Goal: Obtain resource: Obtain resource

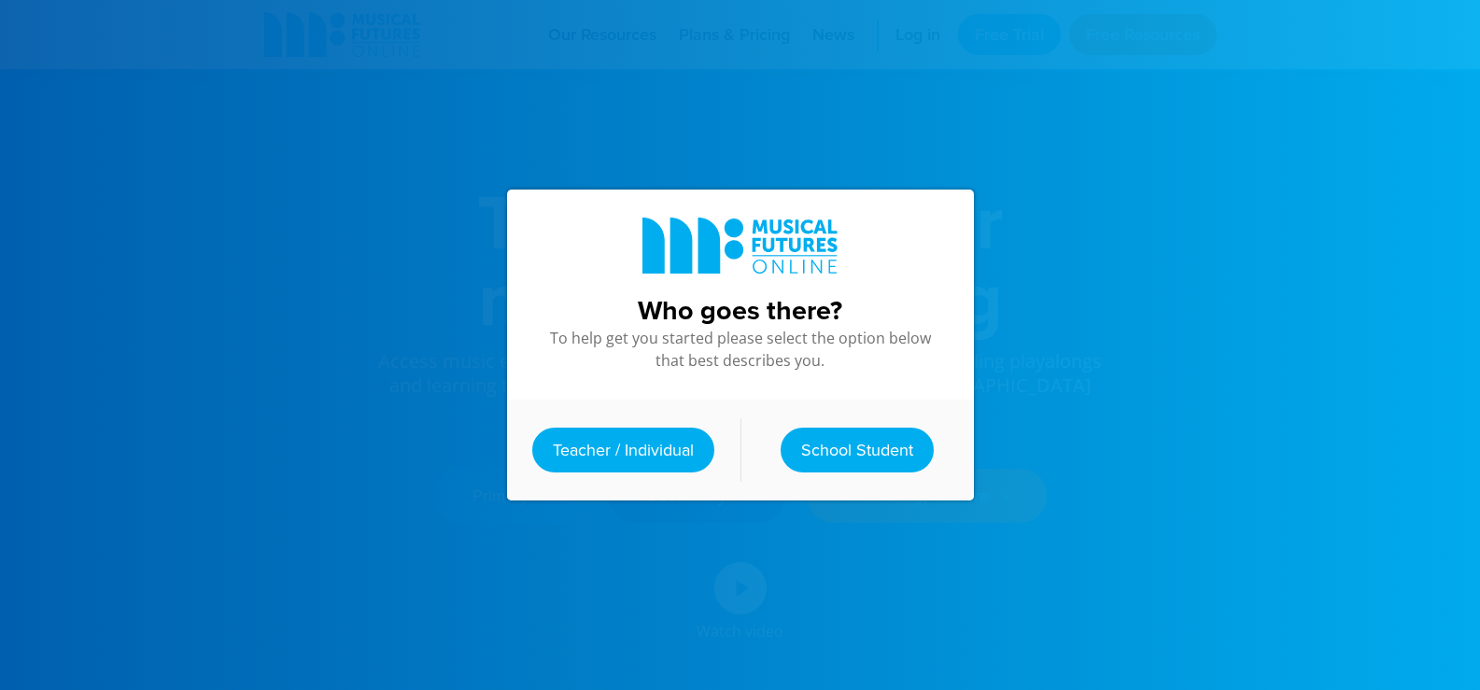
click at [622, 429] on link "Teacher / Individual" at bounding box center [623, 450] width 182 height 45
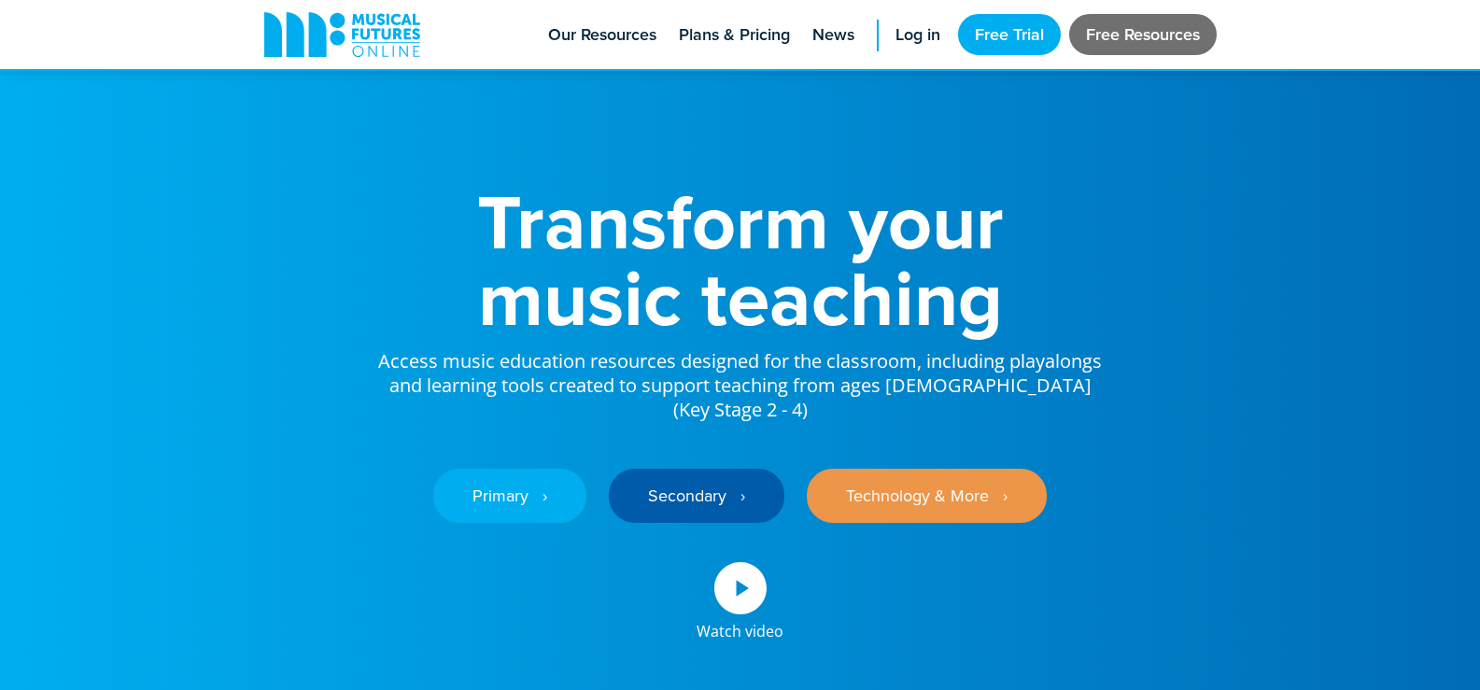
click at [1137, 35] on link "Free Resources" at bounding box center [1143, 34] width 148 height 41
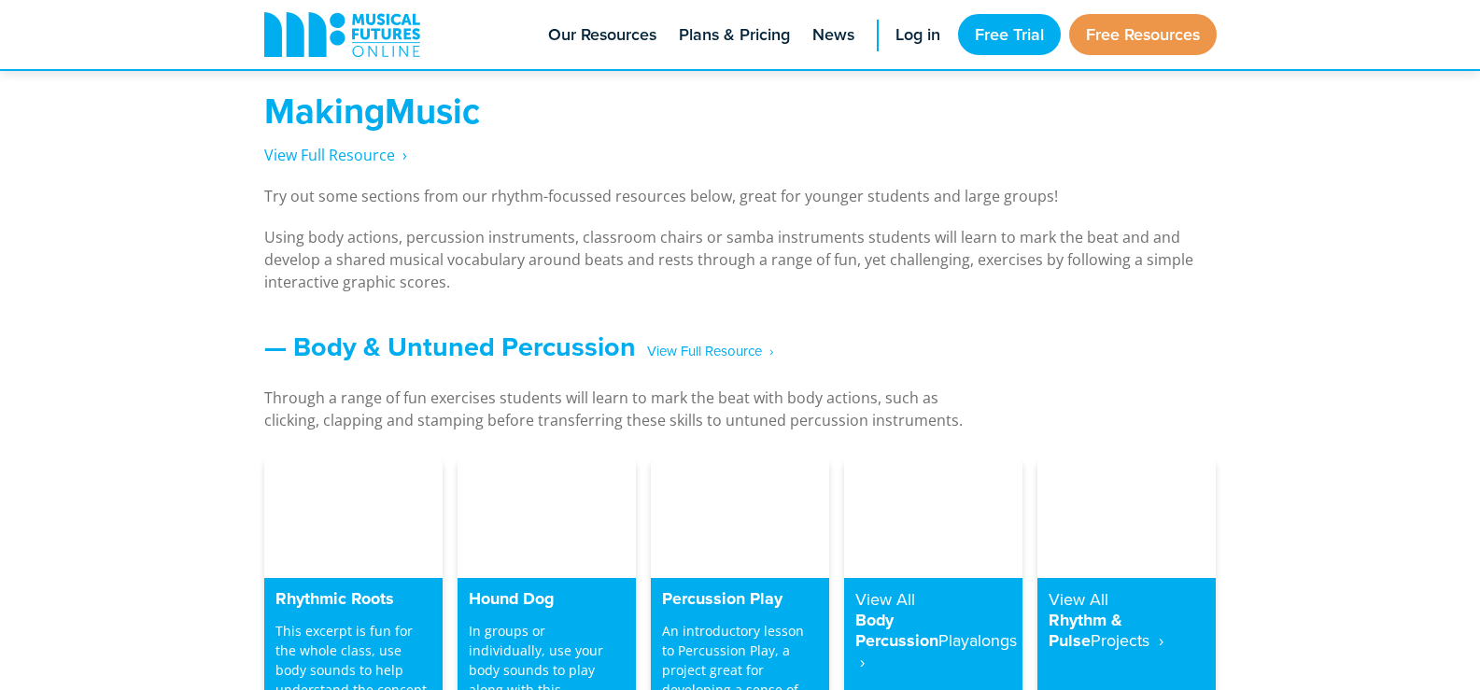
scroll to position [1307, 0]
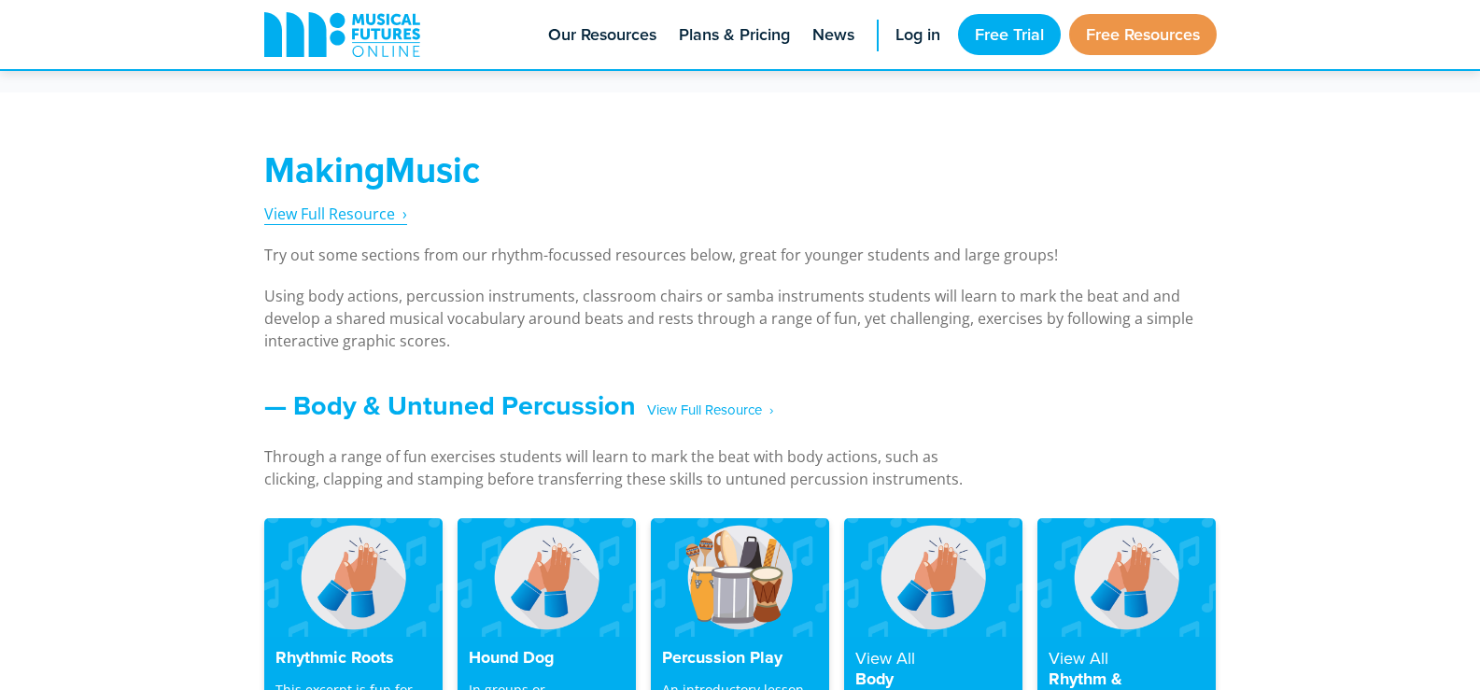
click at [345, 222] on span "View Full Resource‎‏‏‎ ‎ ›" at bounding box center [335, 214] width 143 height 21
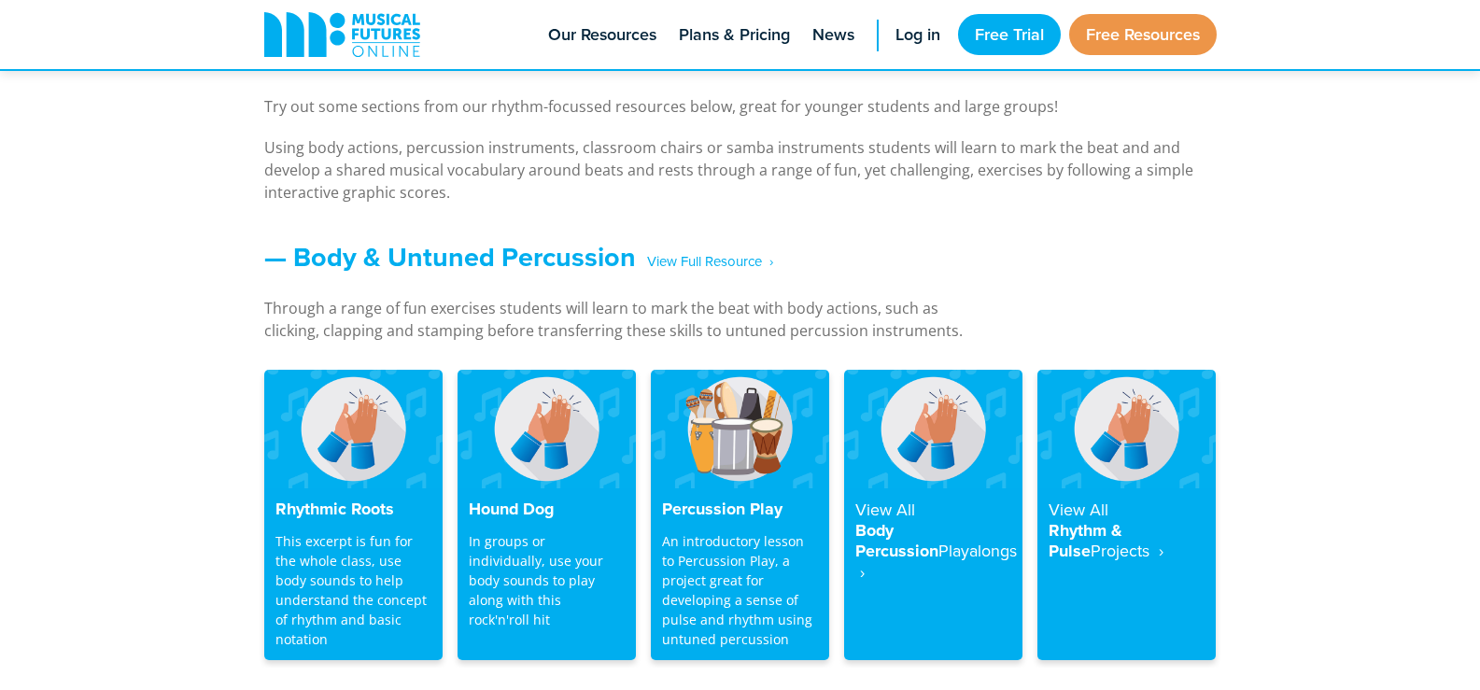
scroll to position [1385, 0]
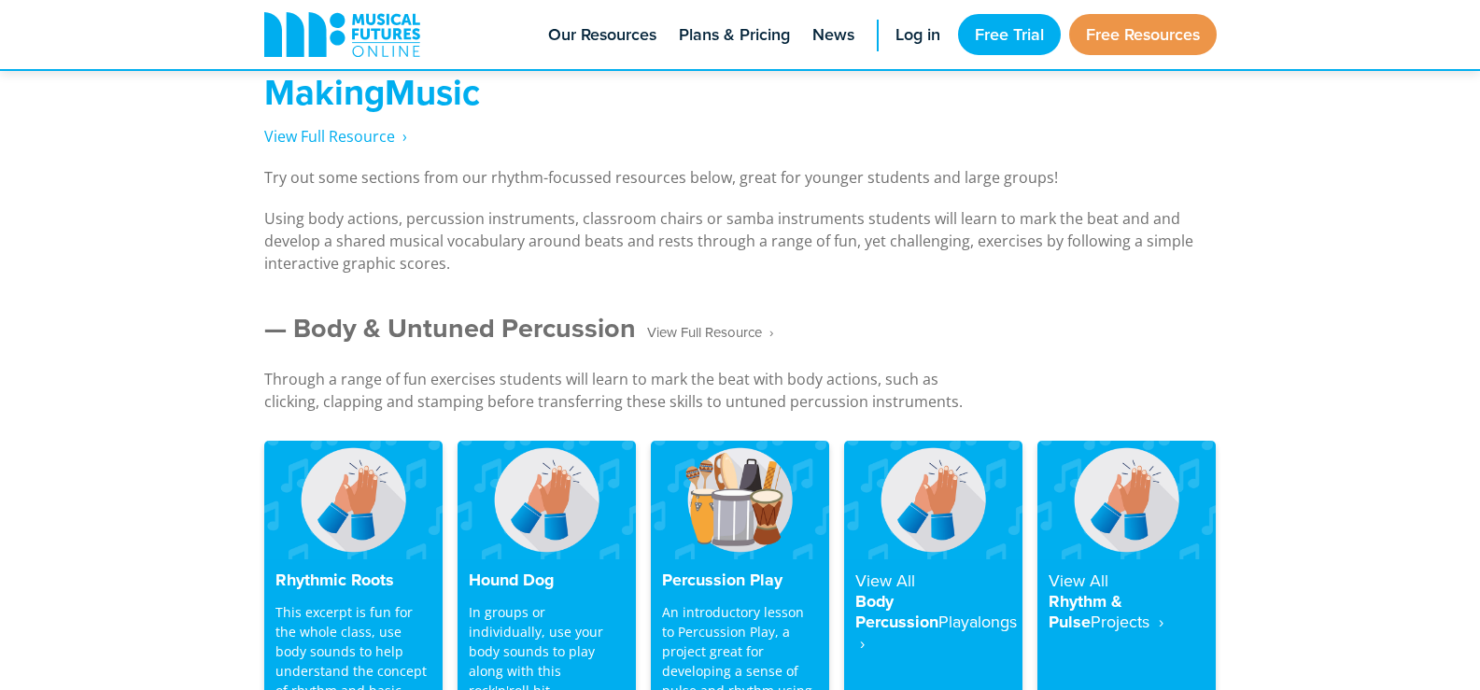
click at [668, 320] on span "‎ ‎ ‎ View Full Resource‎‏‏‎ ‎ ›" at bounding box center [704, 333] width 137 height 33
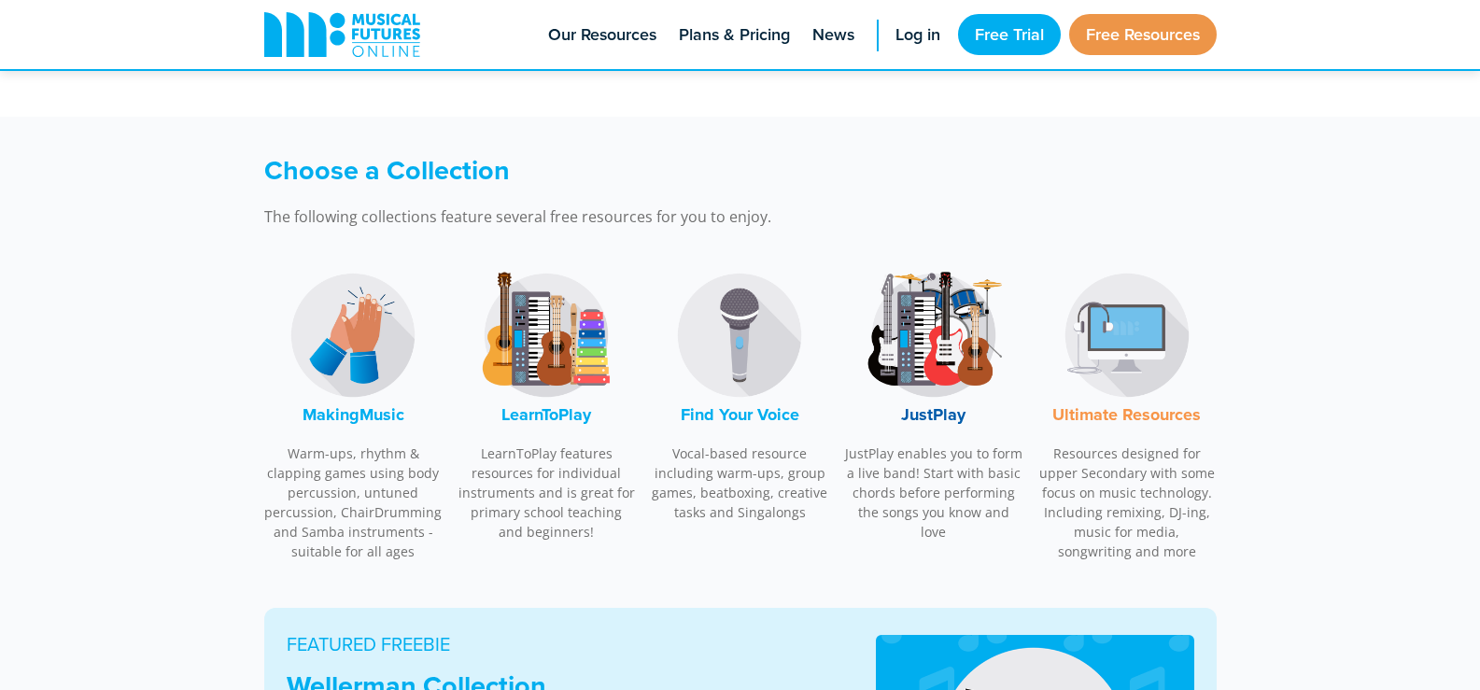
scroll to position [467, 0]
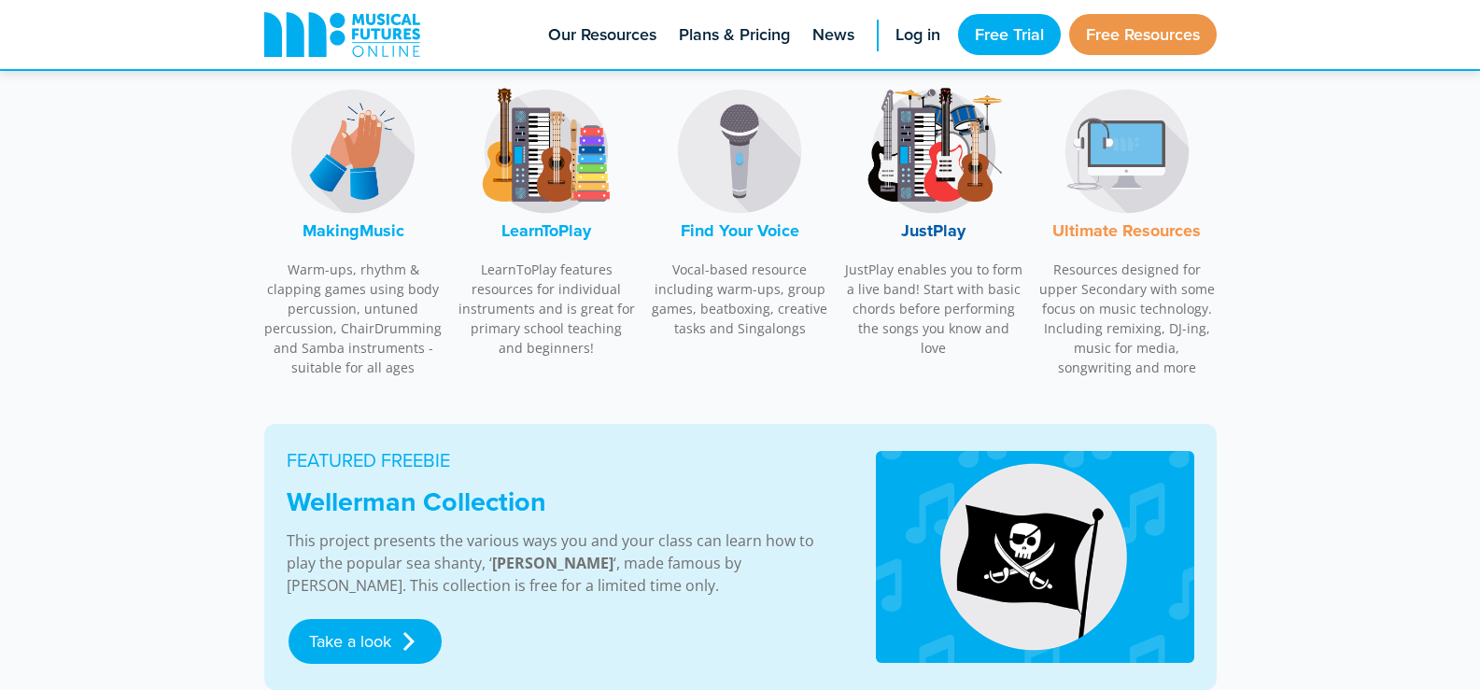
click at [343, 173] on img at bounding box center [353, 151] width 140 height 140
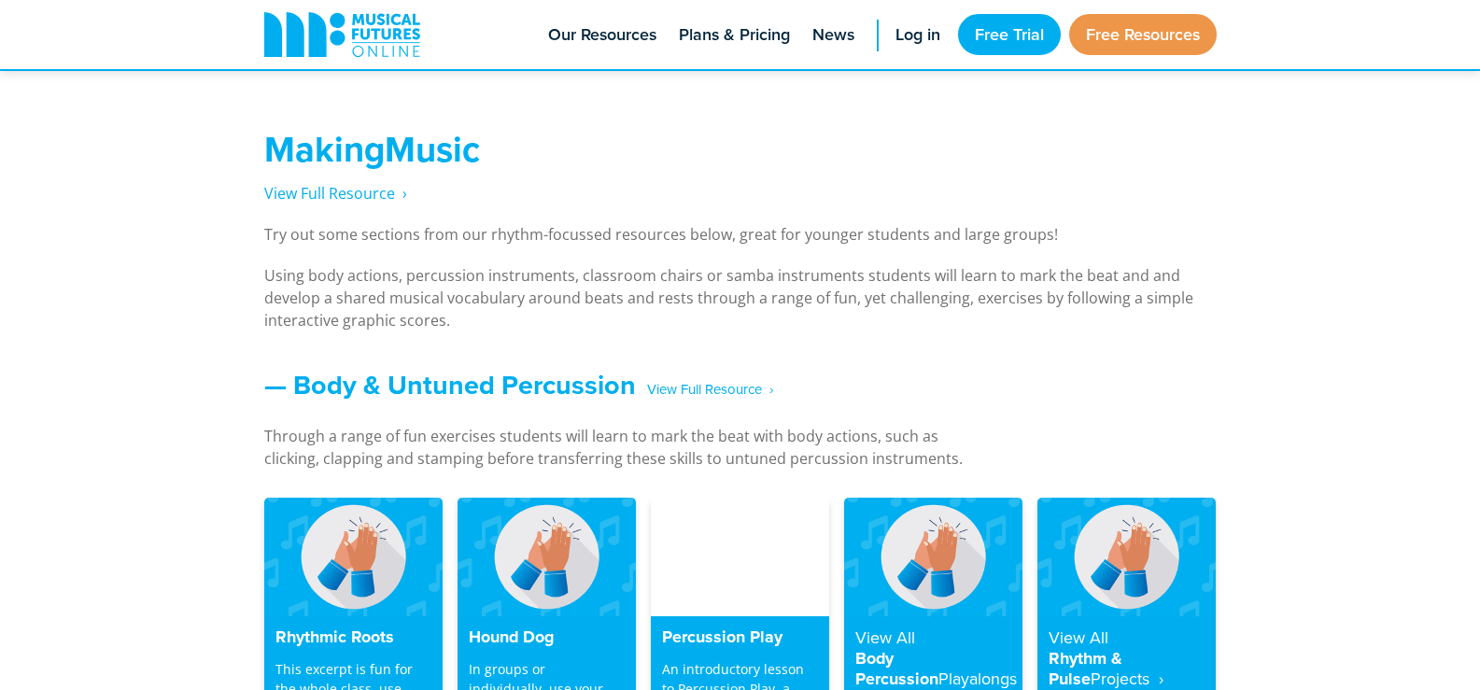
scroll to position [1381, 0]
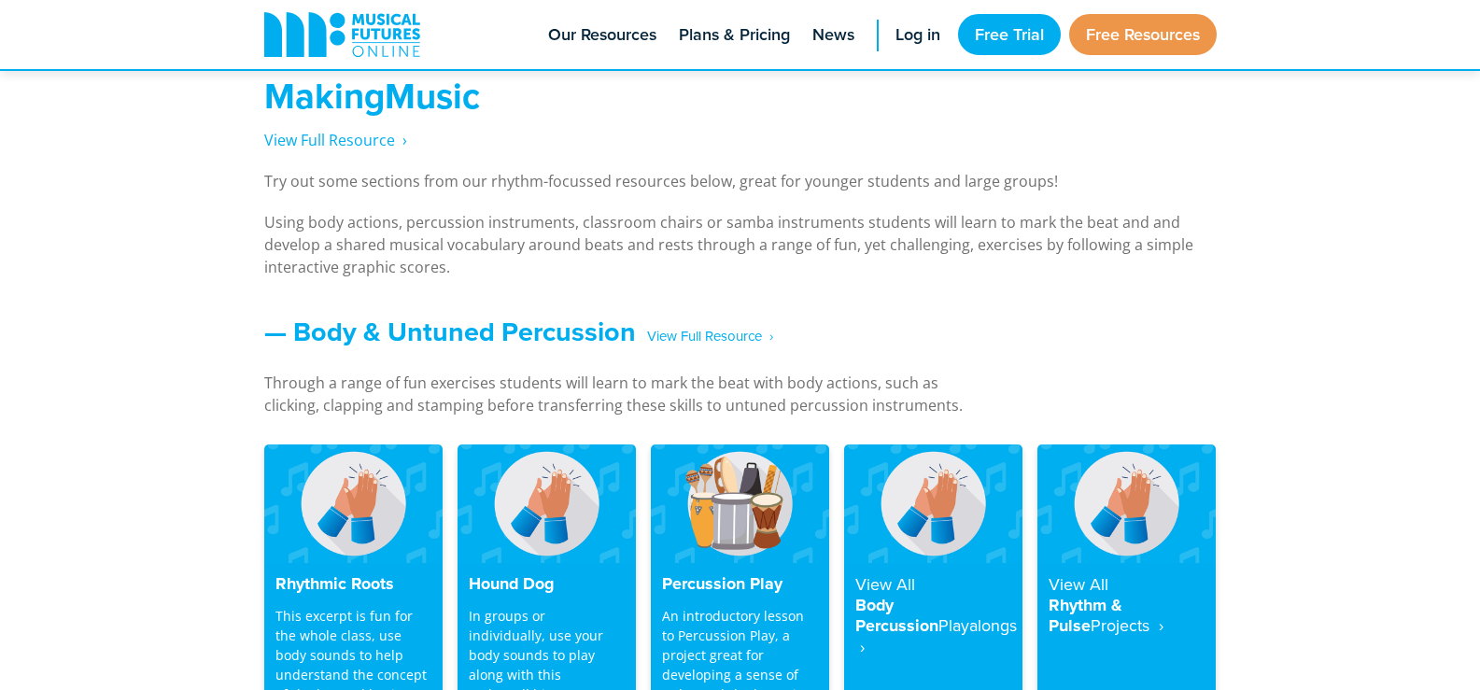
click at [359, 124] on div "MakingMusic View Full Resource‎‏‏‎ ‎ › Try out some sections from our rhythm-fo…" at bounding box center [740, 177] width 952 height 204
click at [366, 162] on div "MakingMusic View Full Resource‎‏‏‎ ‎ › Try out some sections from our rhythm-fo…" at bounding box center [740, 177] width 952 height 204
click at [362, 145] on span "View Full Resource‎‏‏‎ ‎ ›" at bounding box center [335, 140] width 143 height 21
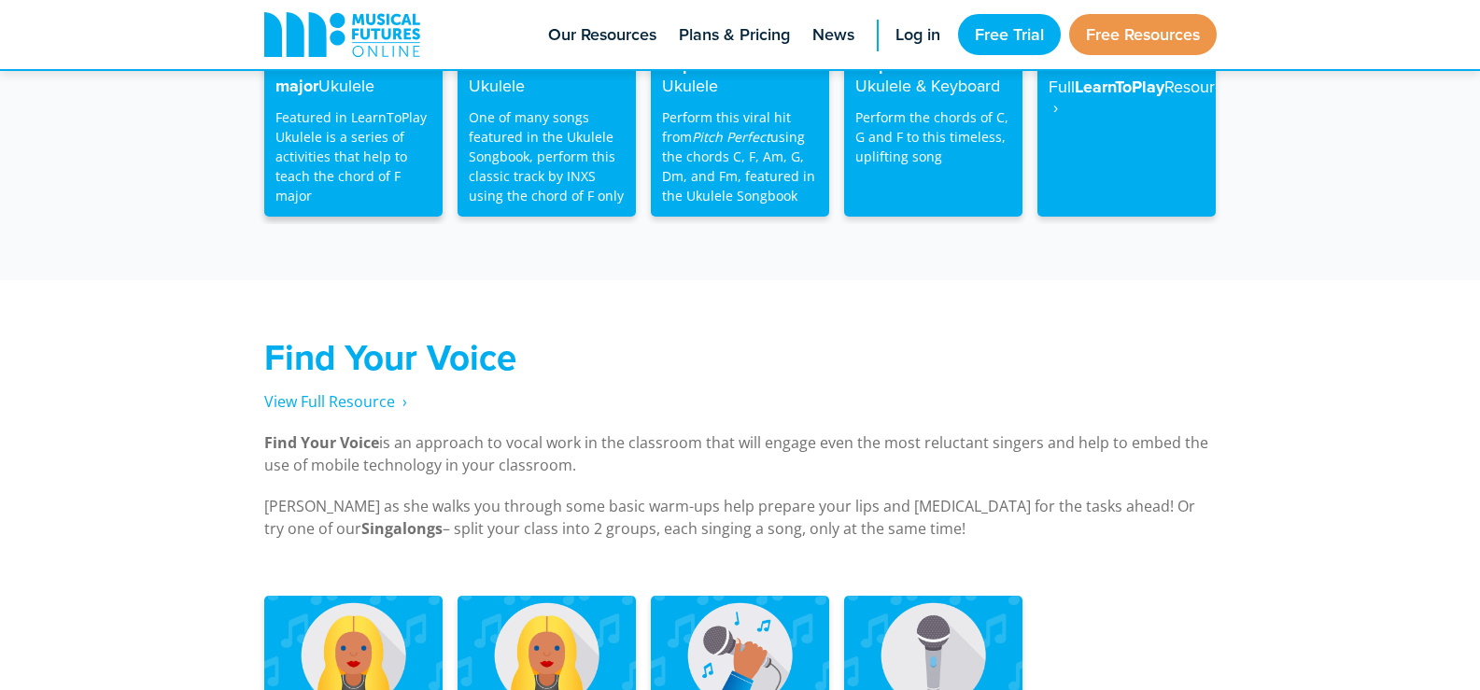
scroll to position [3455, 0]
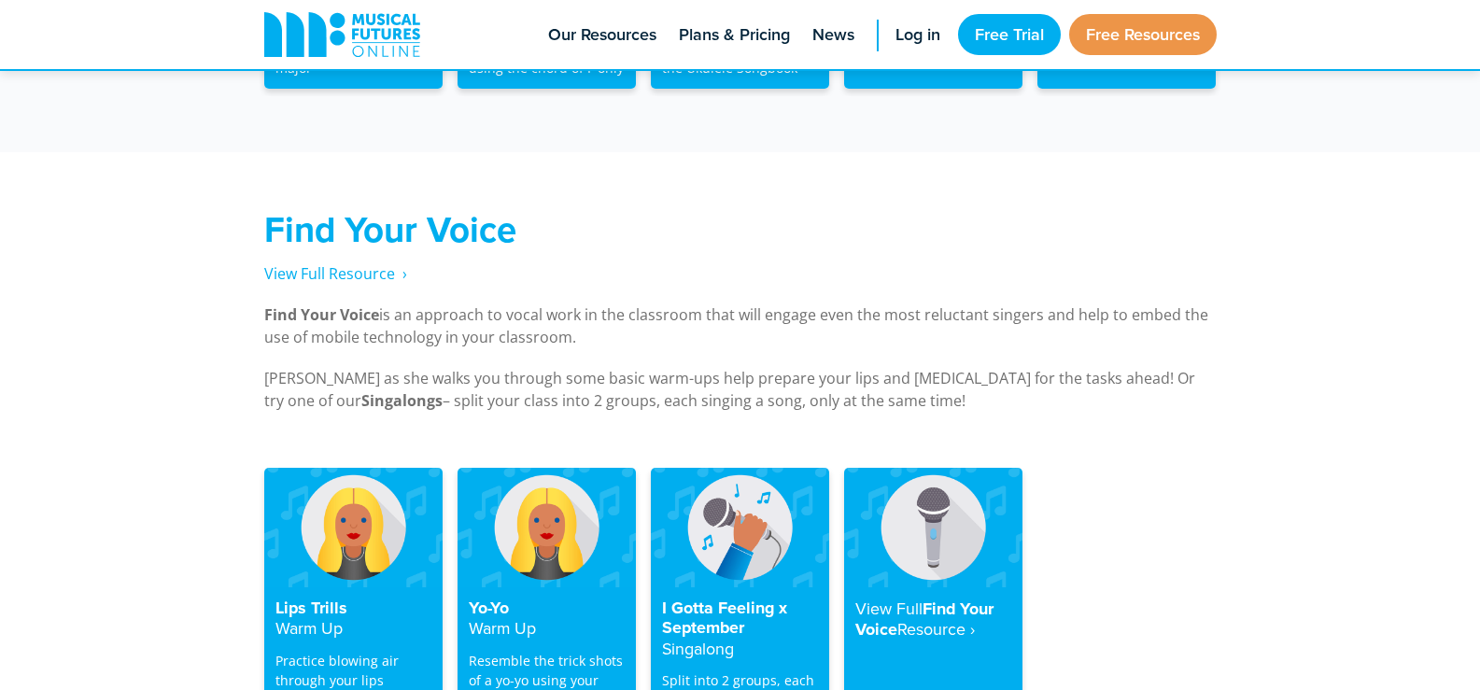
click at [387, 211] on strong "Find Your Voice" at bounding box center [390, 229] width 252 height 51
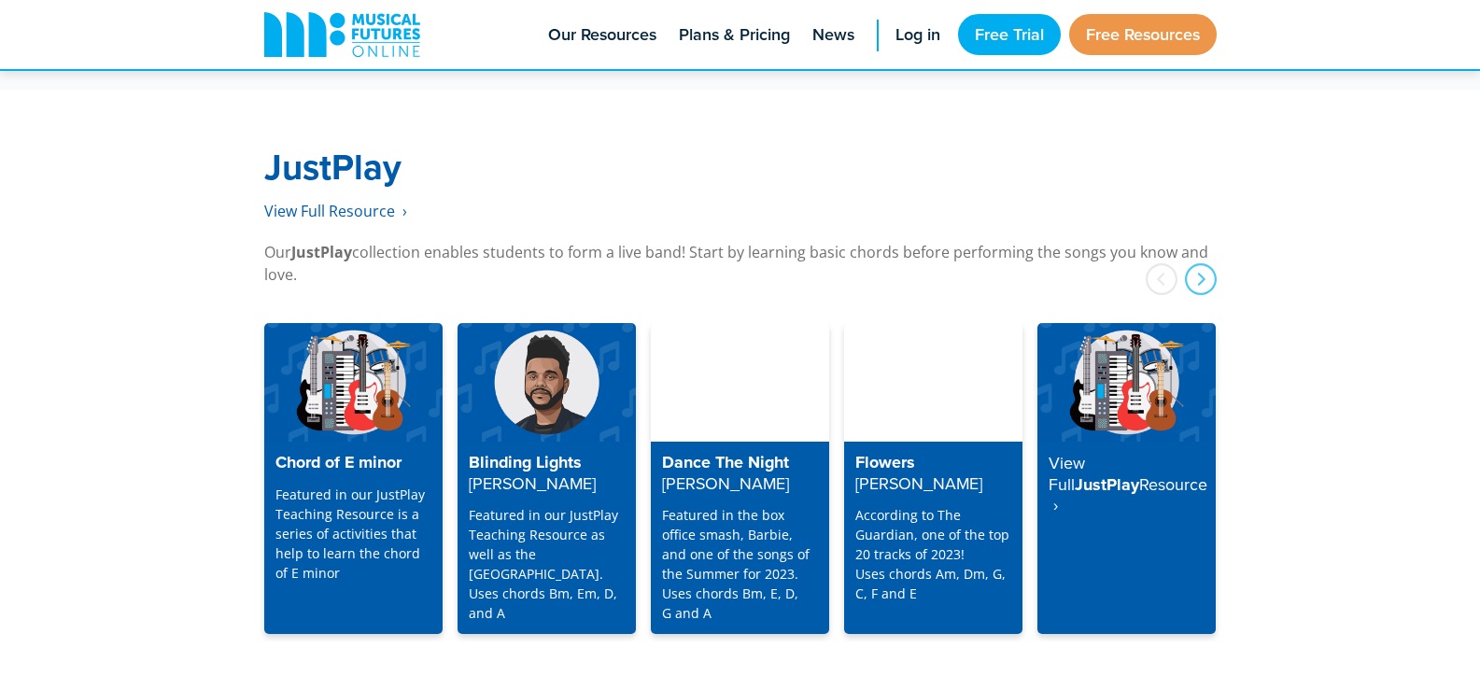
scroll to position [4092, 0]
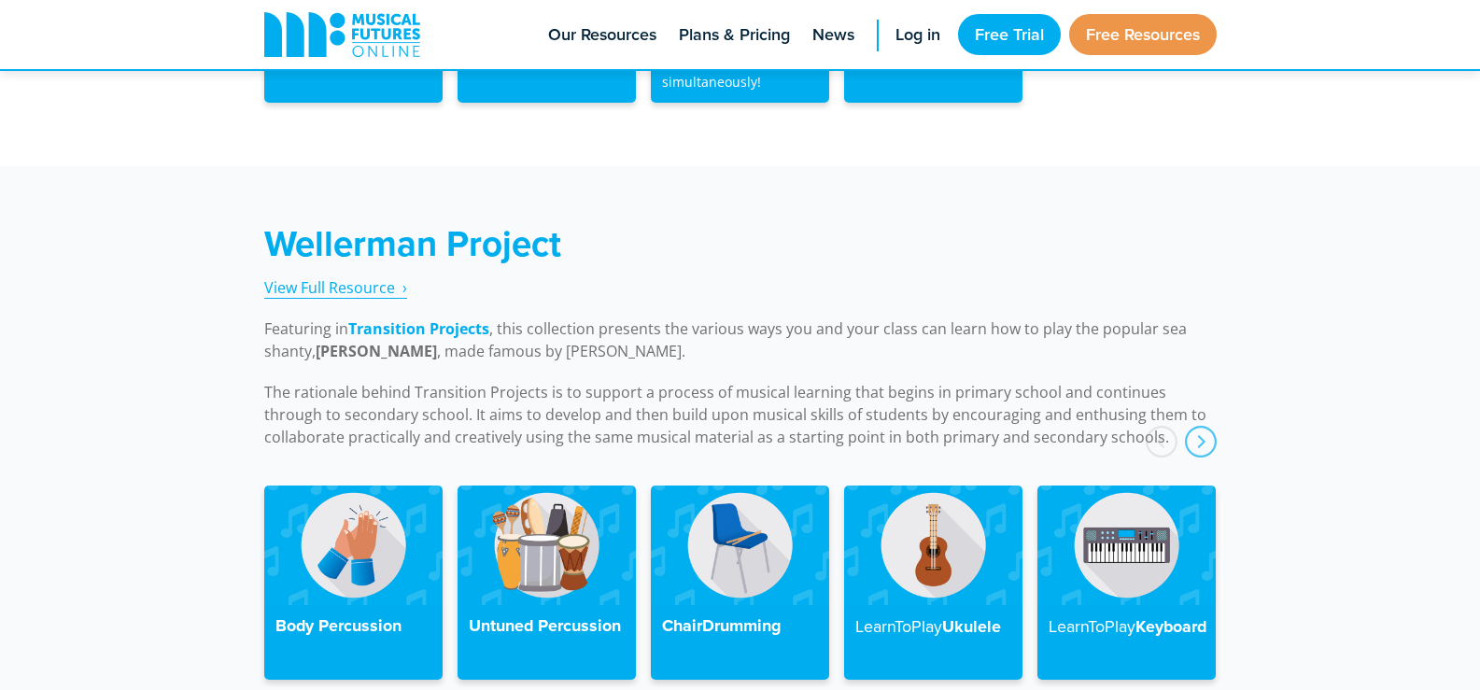
click at [386, 277] on span "View Full Resource‎‏‏‎ ‎ ›" at bounding box center [335, 287] width 143 height 21
